Goal: Use online tool/utility: Utilize a website feature to perform a specific function

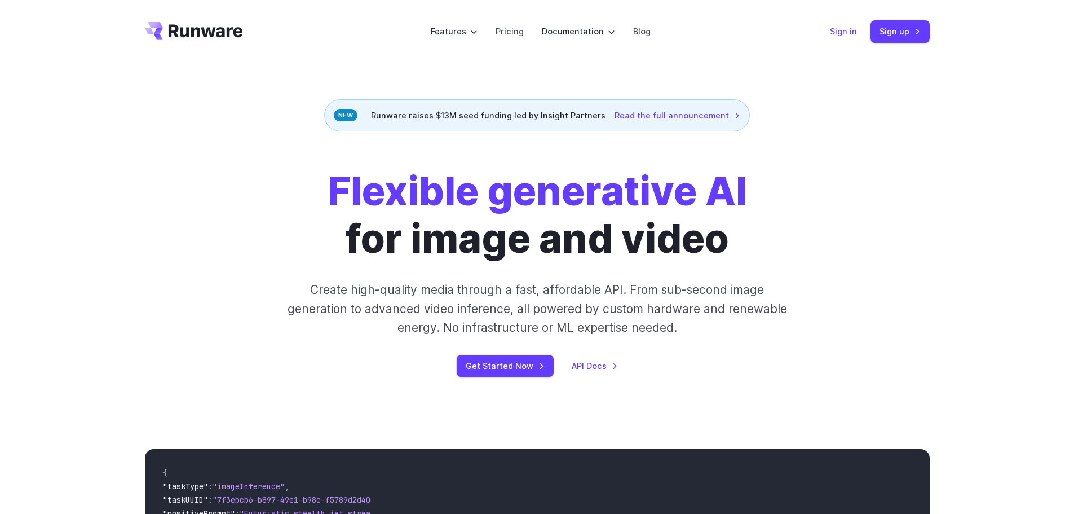
click at [847, 28] on link "Sign in" at bounding box center [843, 31] width 27 height 13
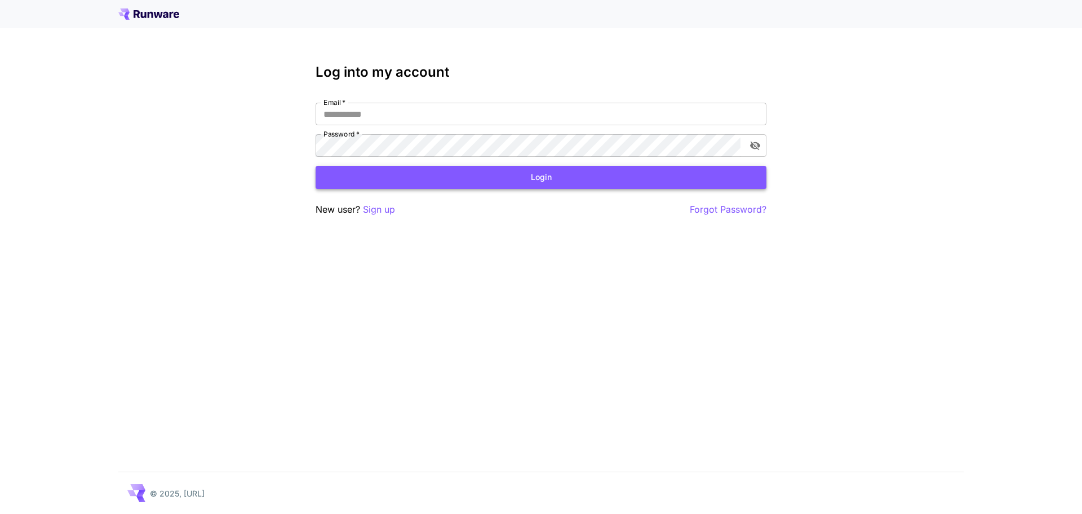
type input "**********"
click at [525, 178] on button "Login" at bounding box center [541, 177] width 451 height 23
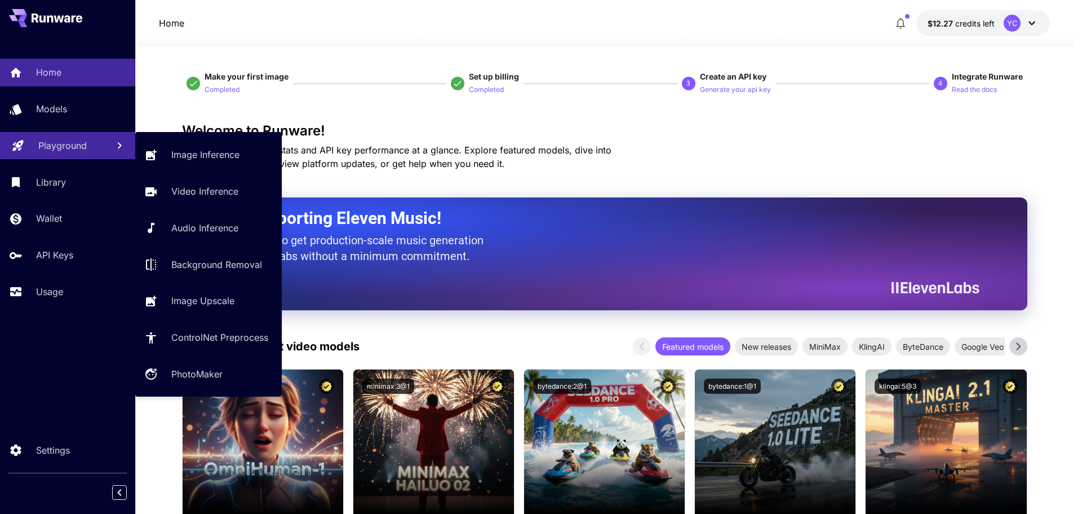
click at [60, 148] on p "Playground" at bounding box center [62, 146] width 48 height 14
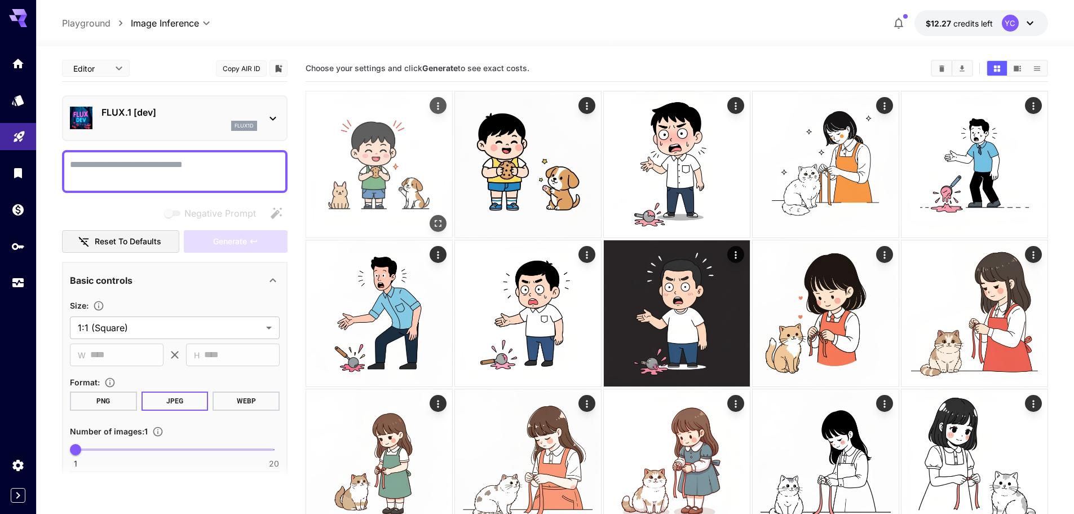
click at [404, 162] on img at bounding box center [379, 164] width 146 height 146
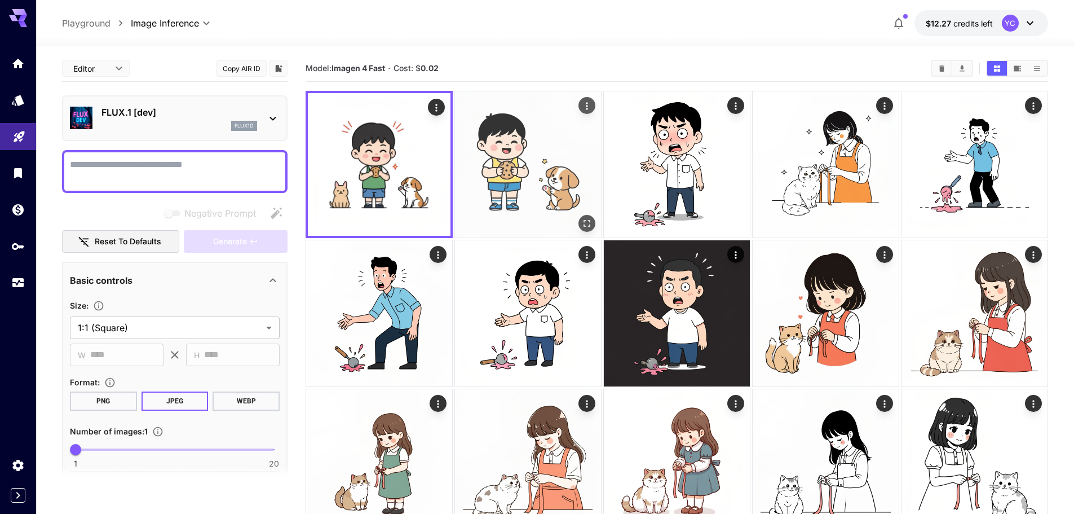
click at [511, 164] on img at bounding box center [528, 164] width 146 height 146
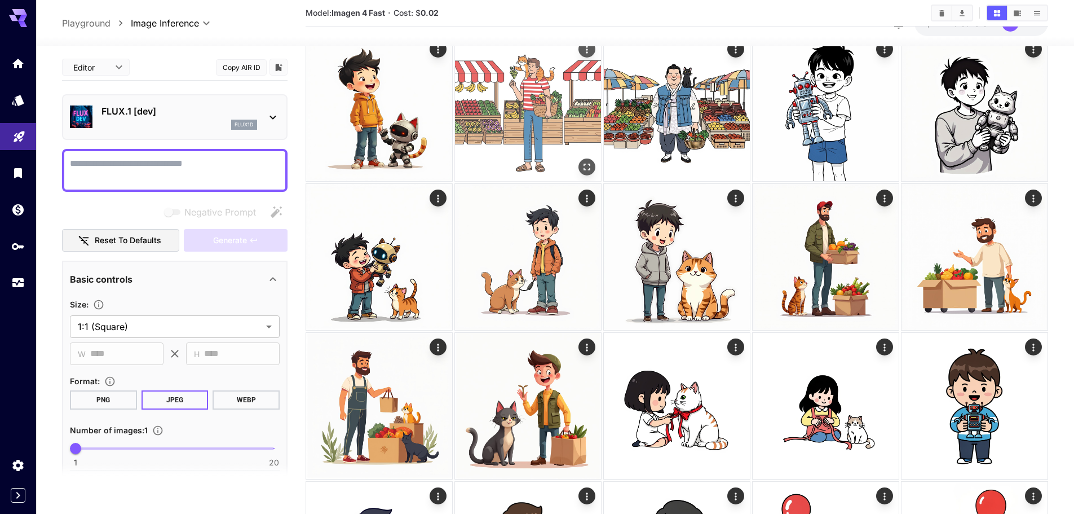
scroll to position [564, 0]
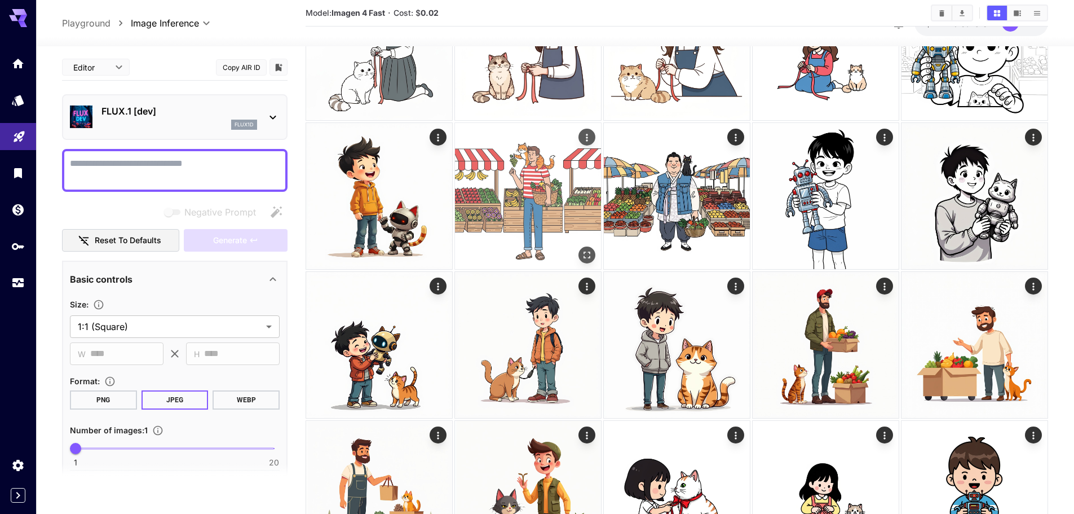
click at [551, 193] on img at bounding box center [528, 196] width 146 height 146
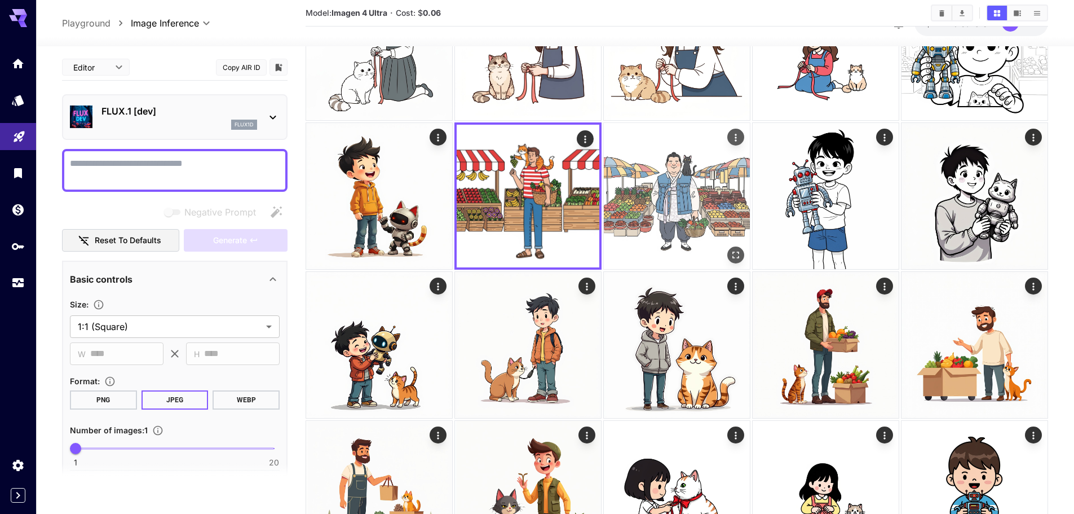
click at [664, 193] on img at bounding box center [677, 196] width 146 height 146
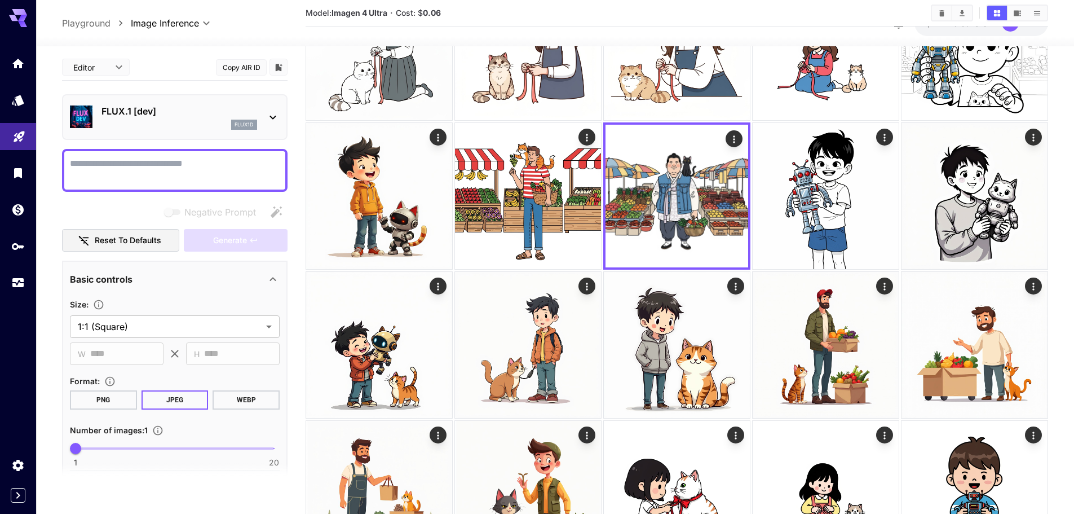
click at [108, 207] on div "Negative Prompt" at bounding box center [175, 212] width 226 height 23
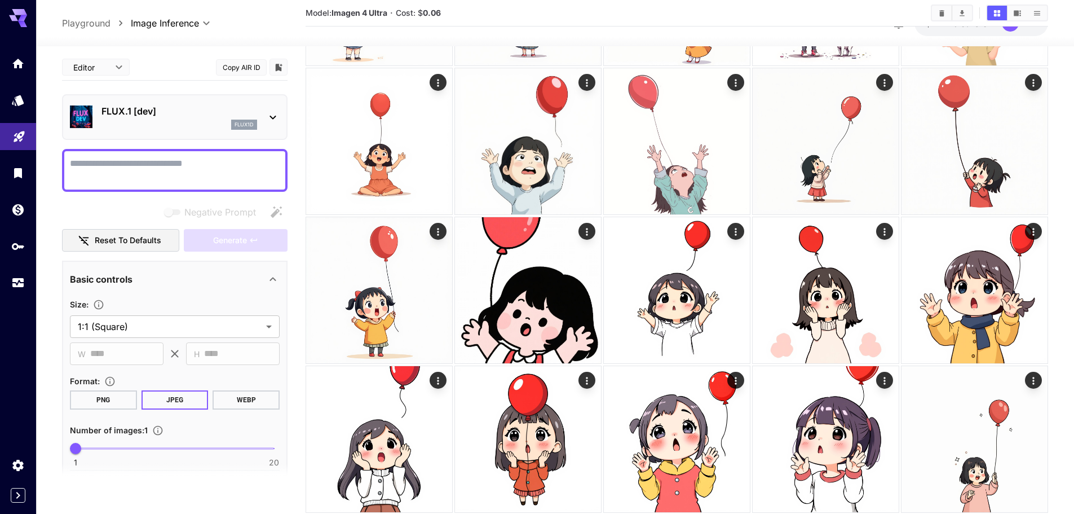
scroll to position [1861, 0]
